Goal: Information Seeking & Learning: Learn about a topic

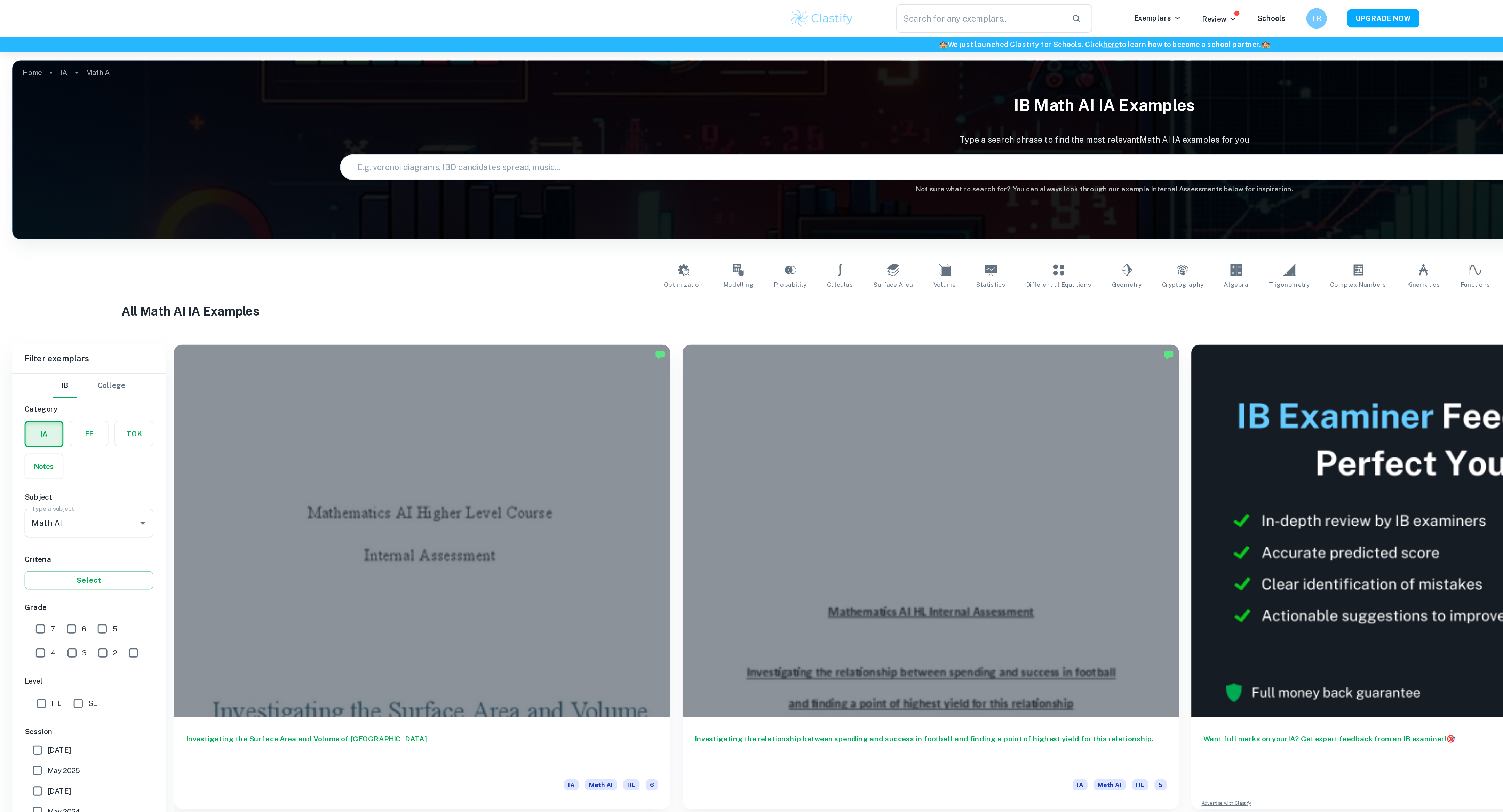
click at [404, 111] on input "text" at bounding box center [742, 113] width 1020 height 19
type input "formual one math"
click at [297, 118] on input "formual one math" at bounding box center [733, 113] width 1004 height 19
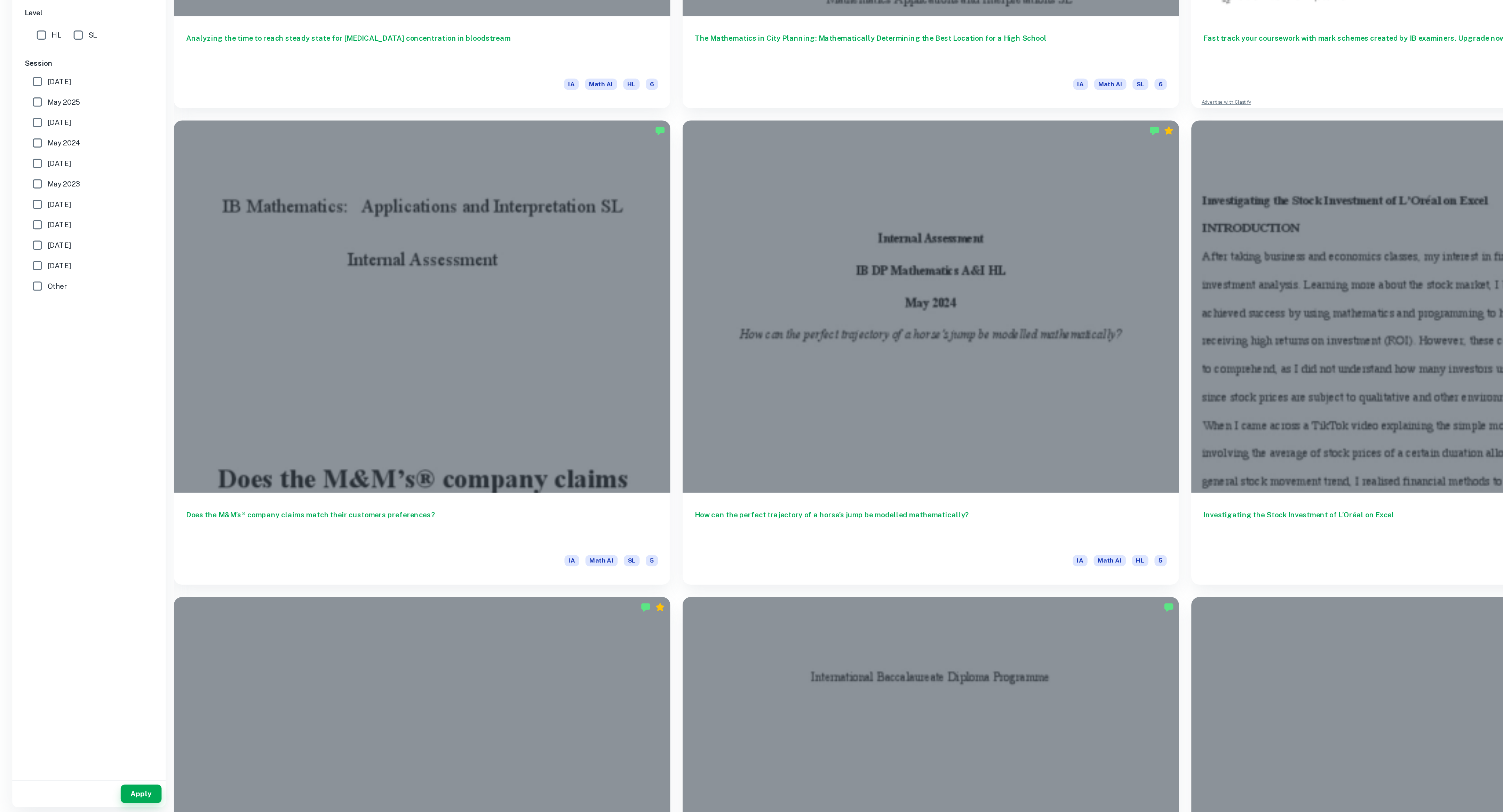
scroll to position [720, 0]
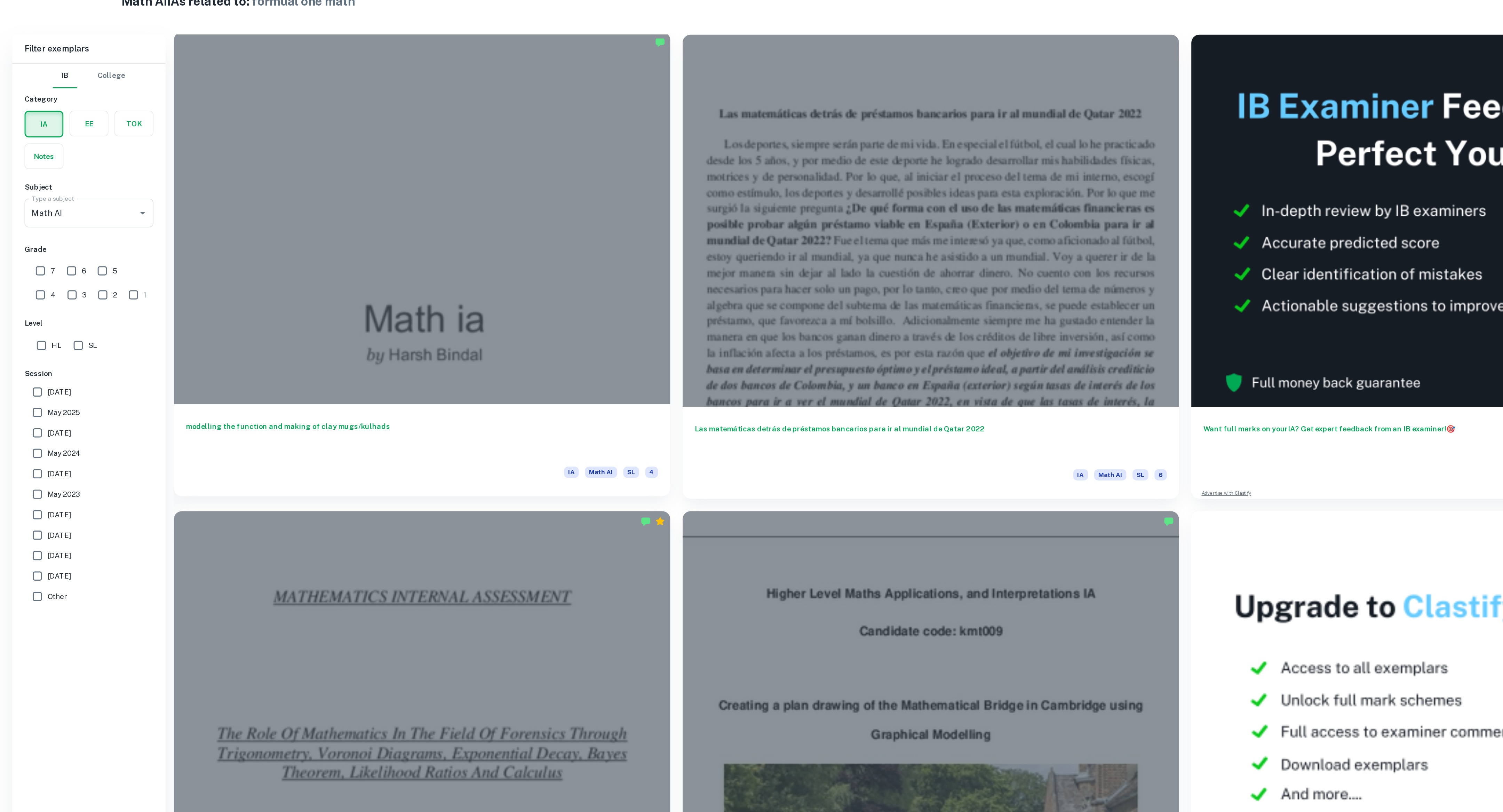
click at [333, 427] on div at bounding box center [287, 359] width 338 height 253
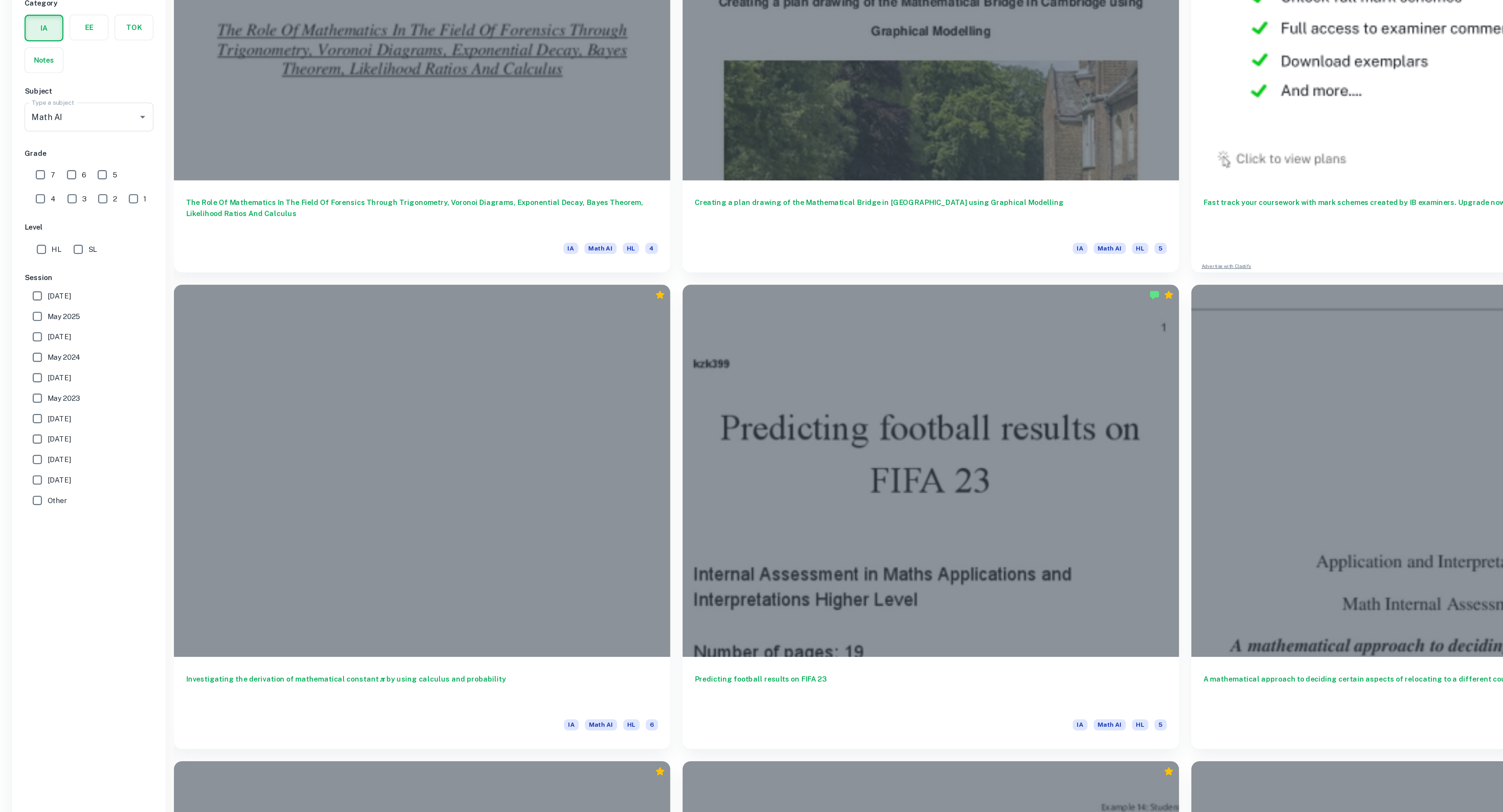
scroll to position [536, 0]
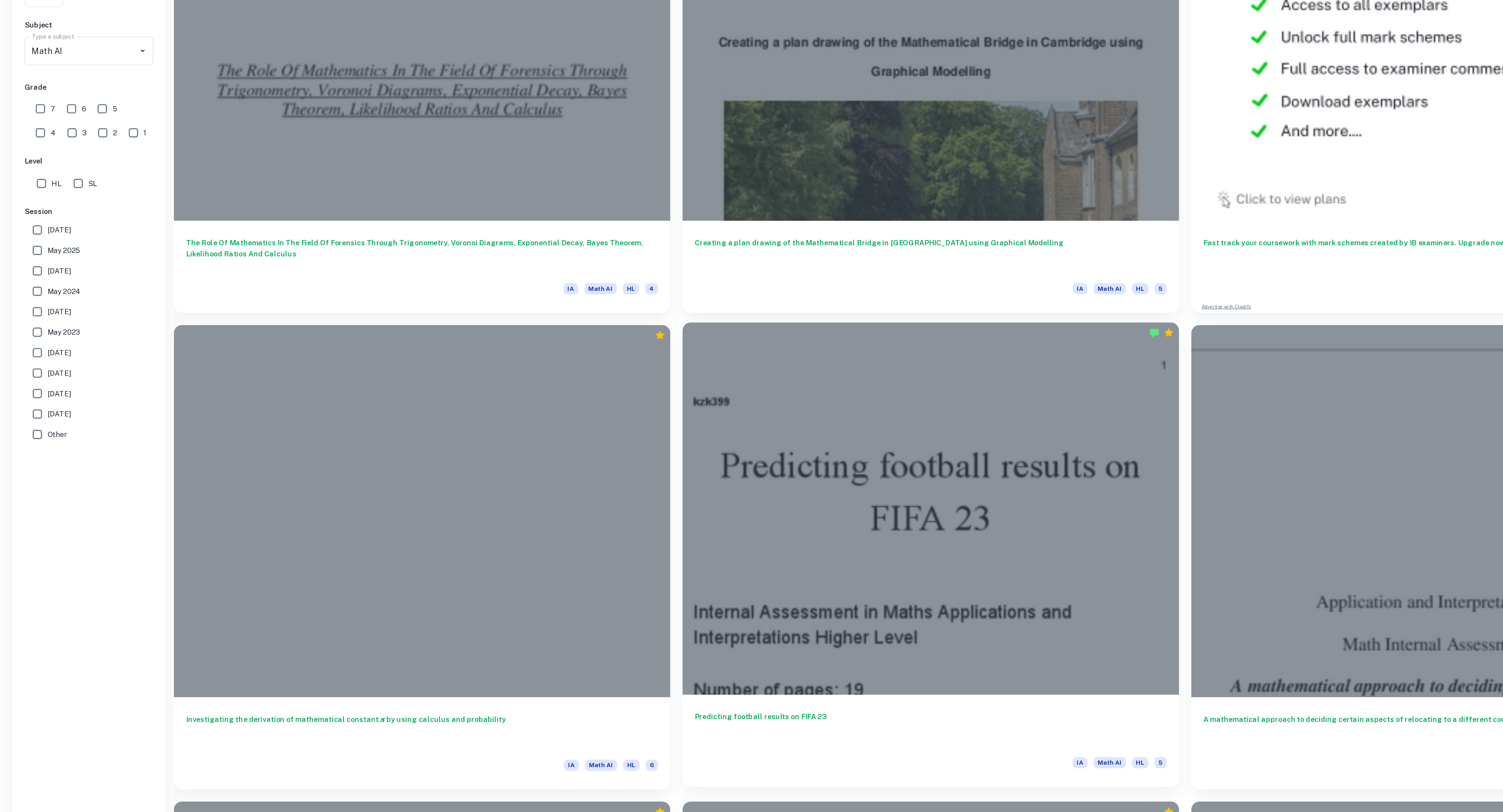
click at [679, 456] on div at bounding box center [633, 472] width 338 height 253
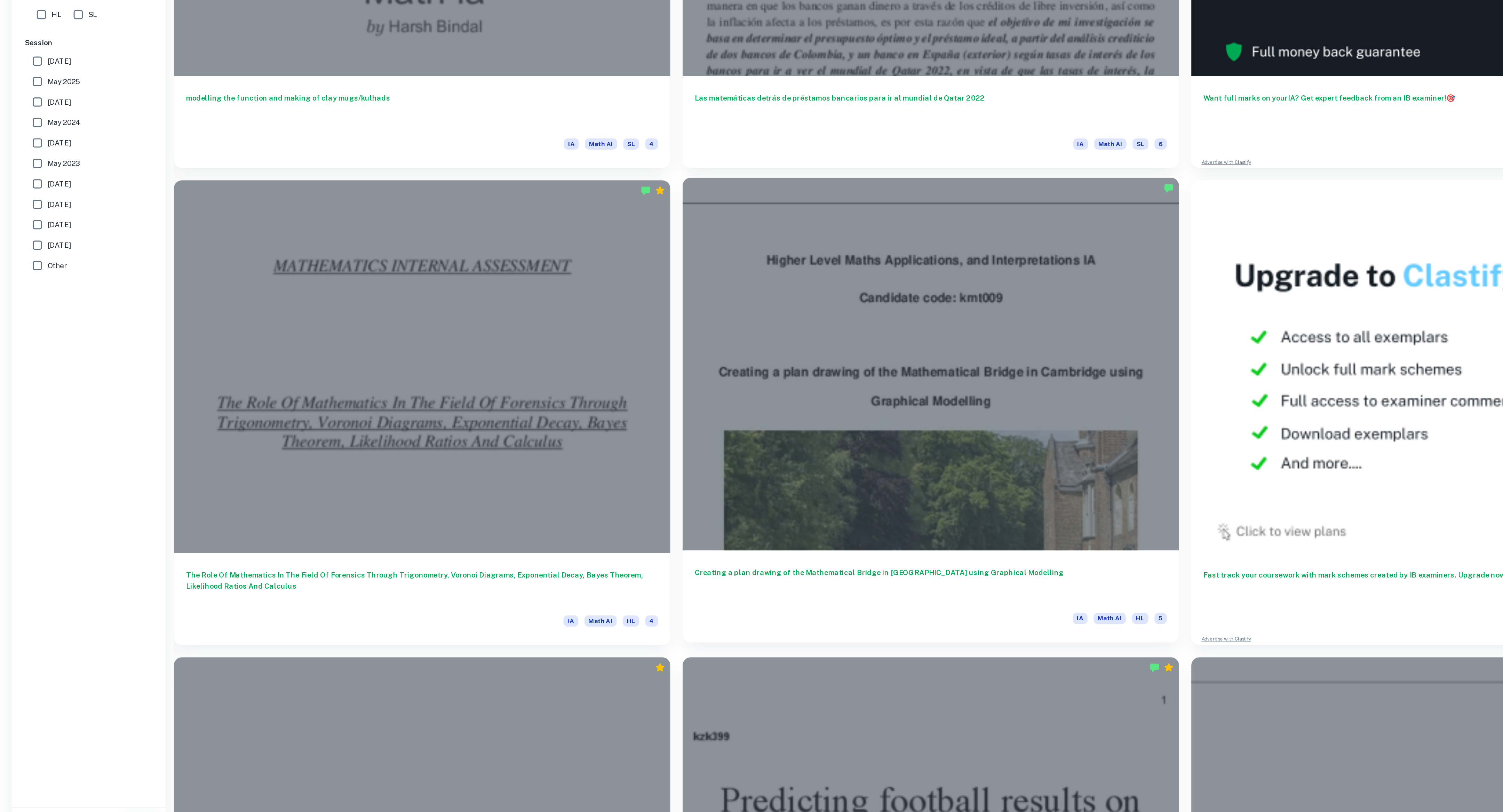
scroll to position [554, 0]
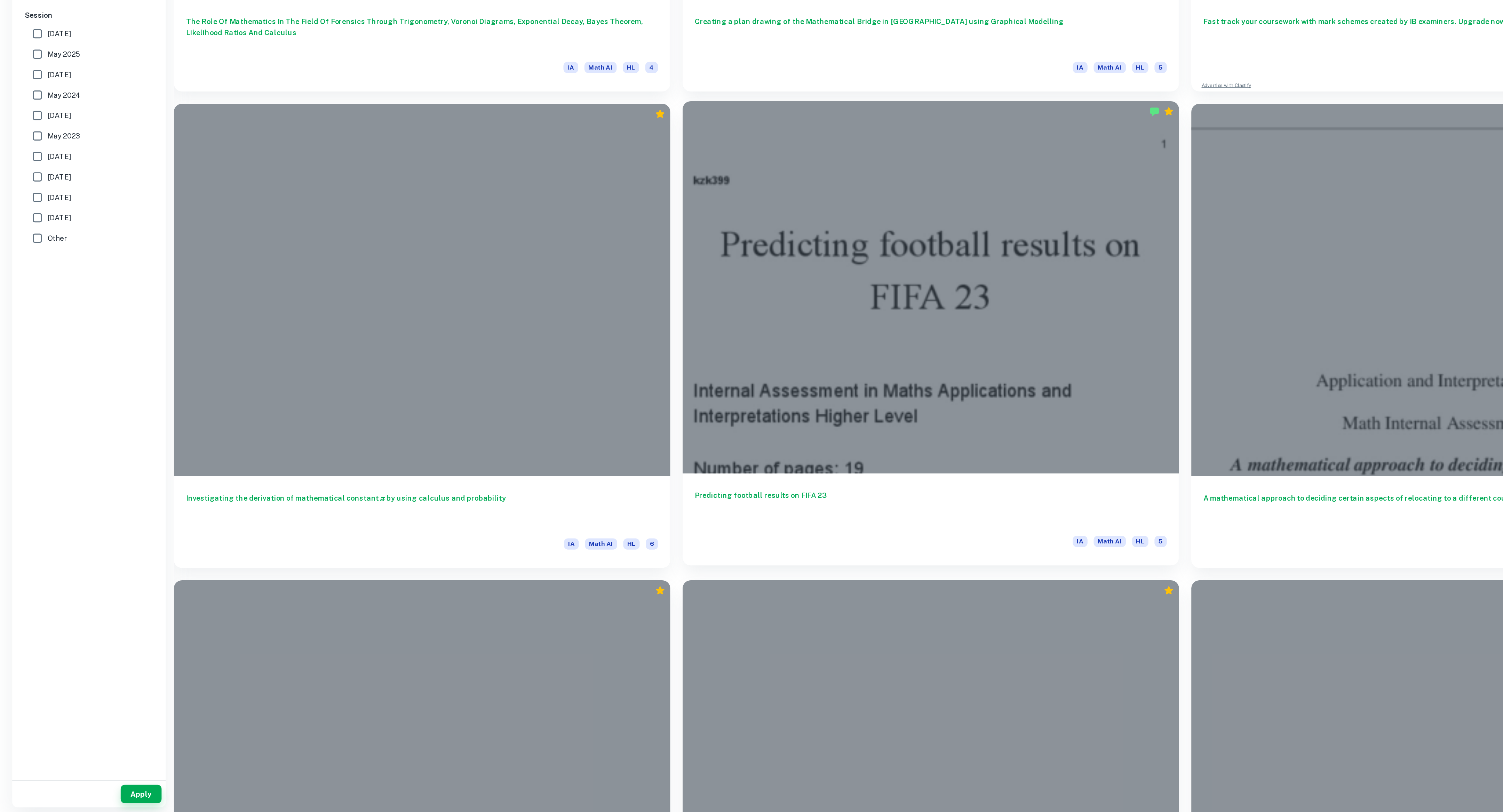
click at [628, 540] on div at bounding box center [633, 454] width 338 height 253
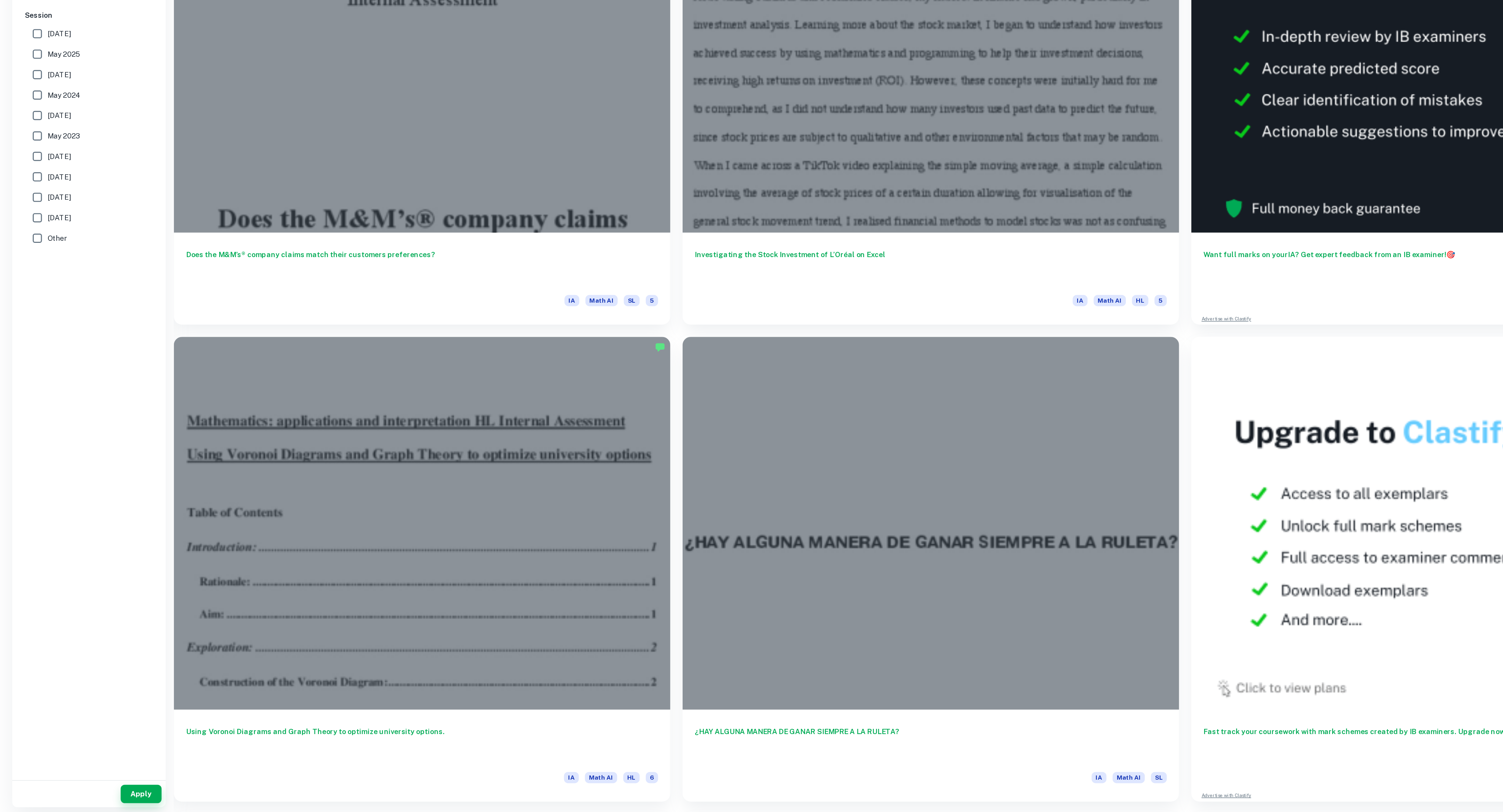
scroll to position [5258, 0]
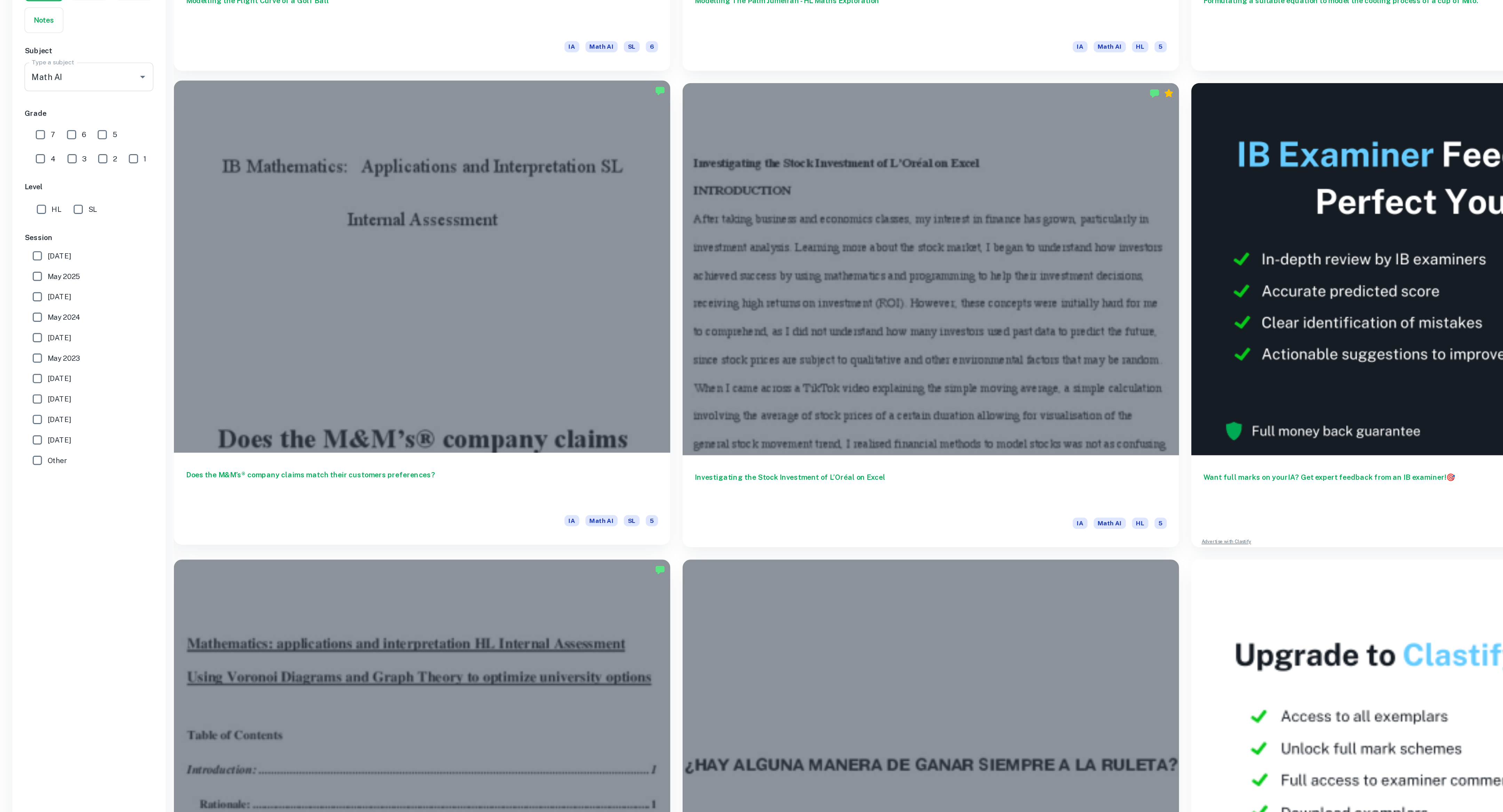
click at [268, 283] on div at bounding box center [287, 289] width 338 height 253
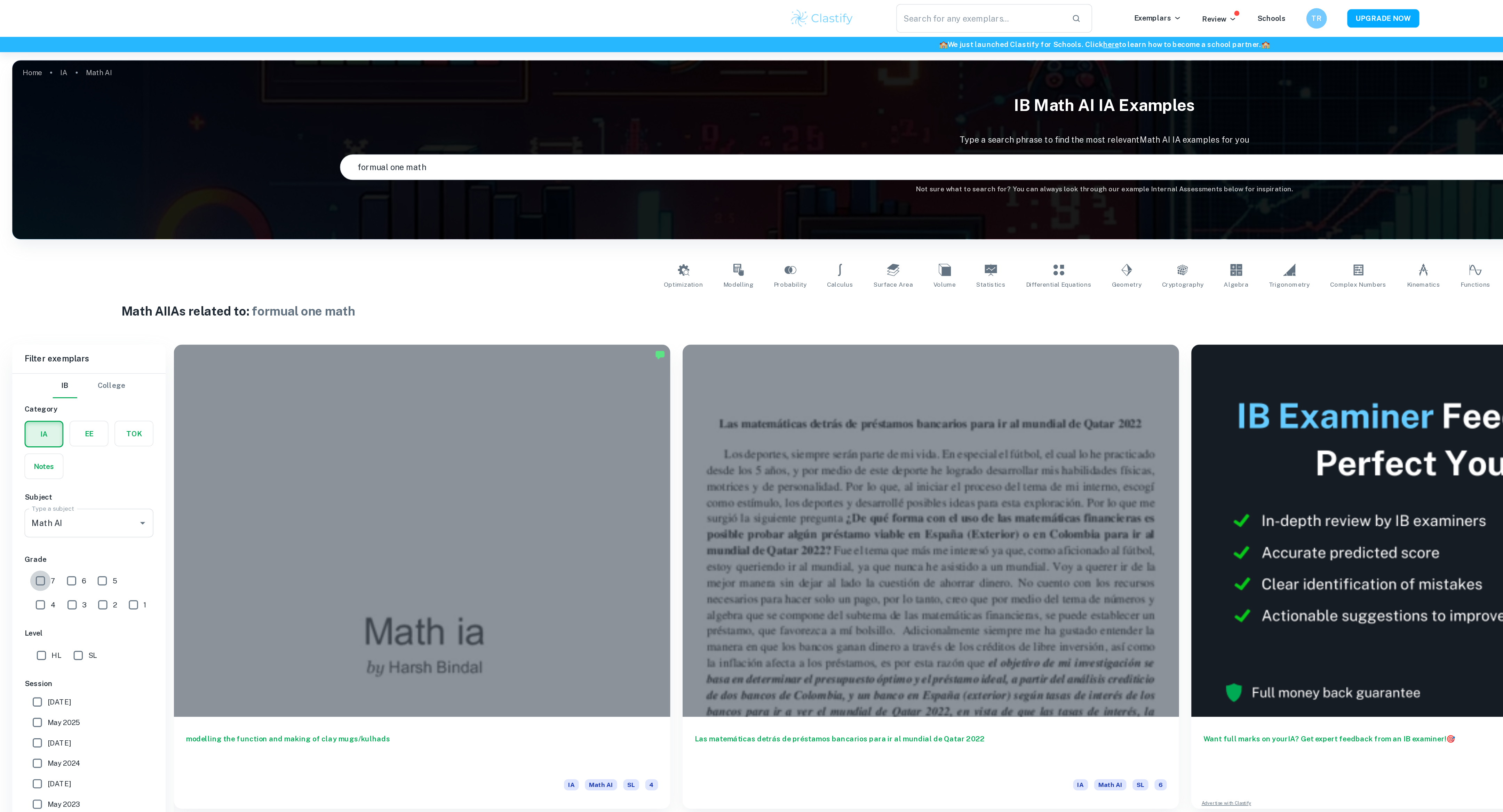
click at [28, 397] on input "7" at bounding box center [27, 395] width 14 height 14
checkbox input "true"
click at [55, 447] on input "SL" at bounding box center [53, 446] width 14 height 14
checkbox input "true"
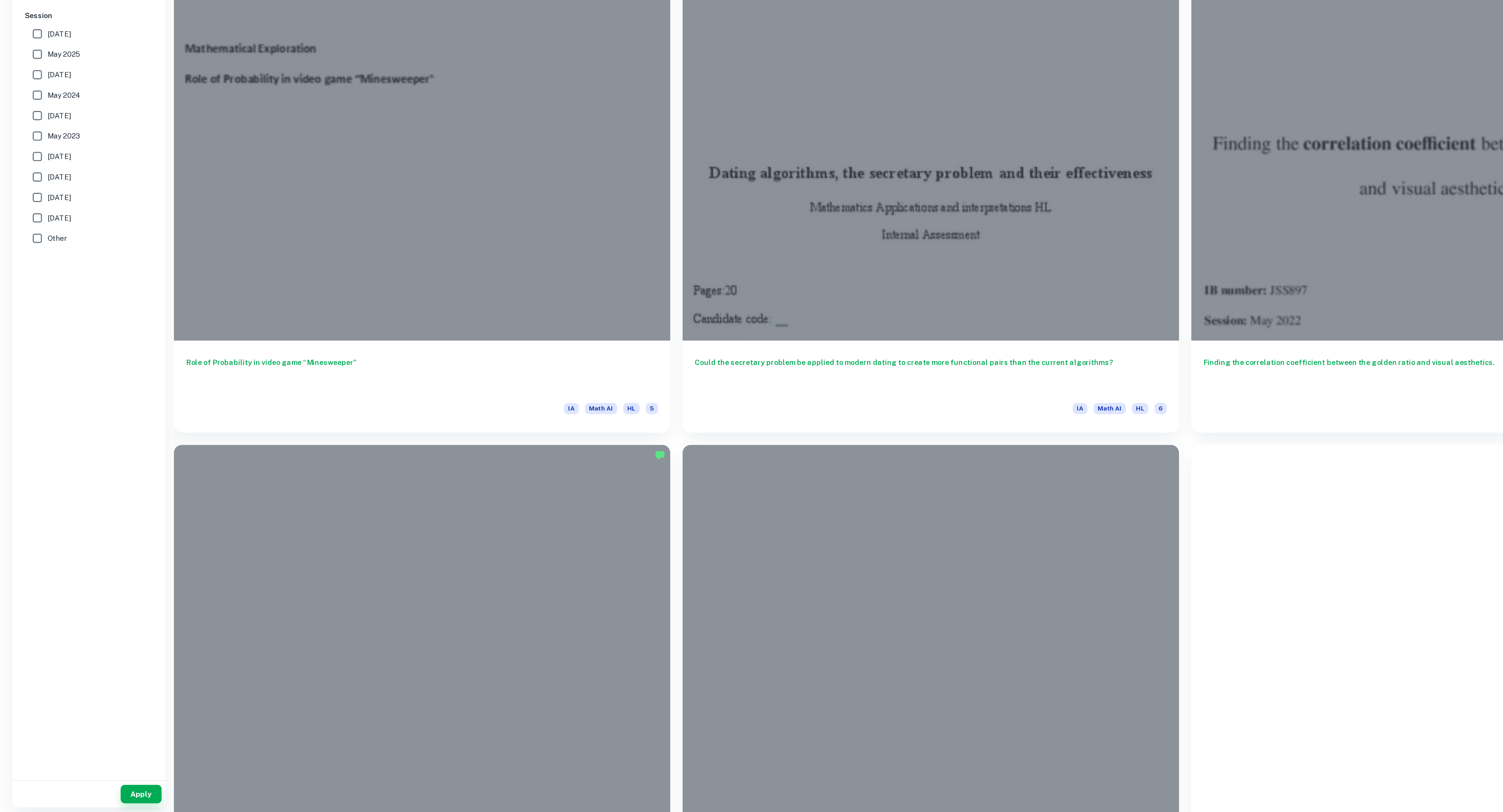
scroll to position [6220, 0]
